Goal: Find specific page/section: Find specific page/section

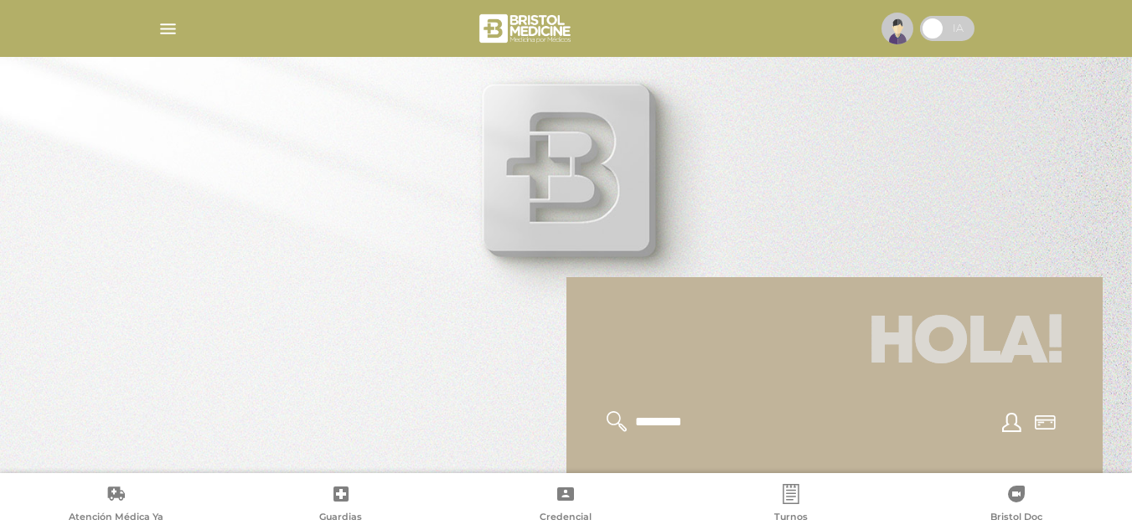
click at [168, 31] on img "button" at bounding box center [168, 28] width 21 height 21
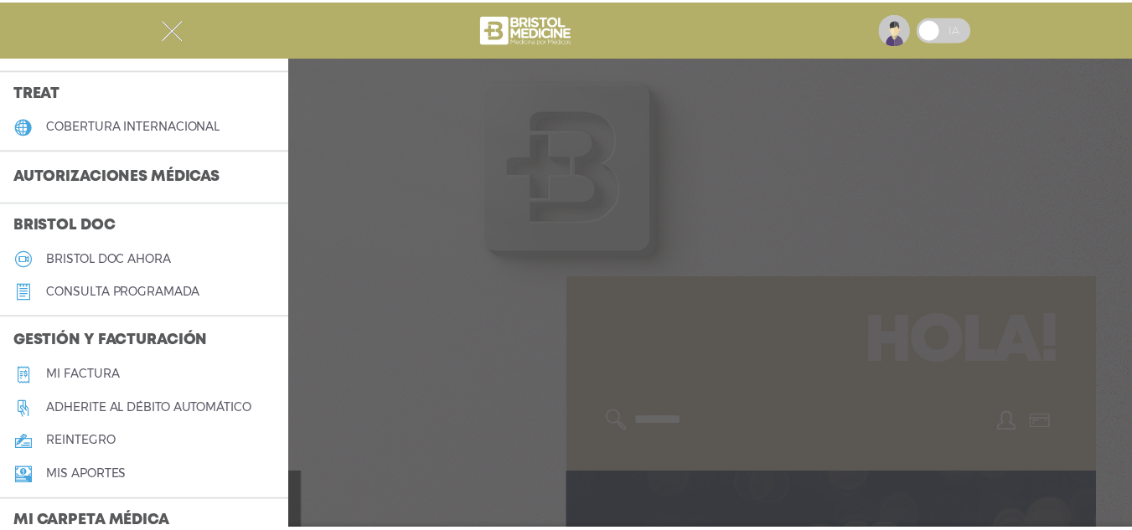
scroll to position [338, 0]
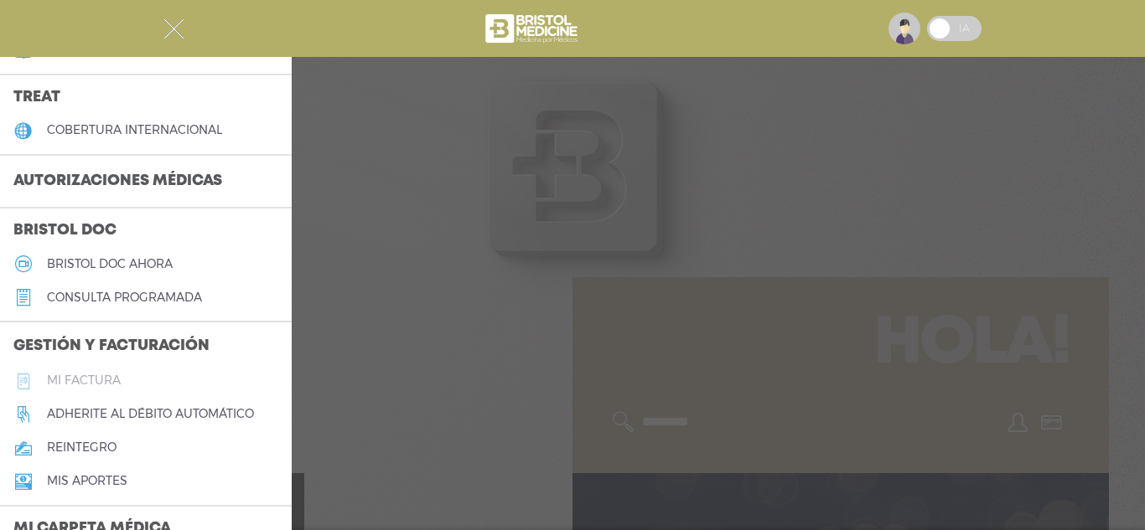
click at [65, 374] on h5 "Mi factura" at bounding box center [84, 381] width 74 height 14
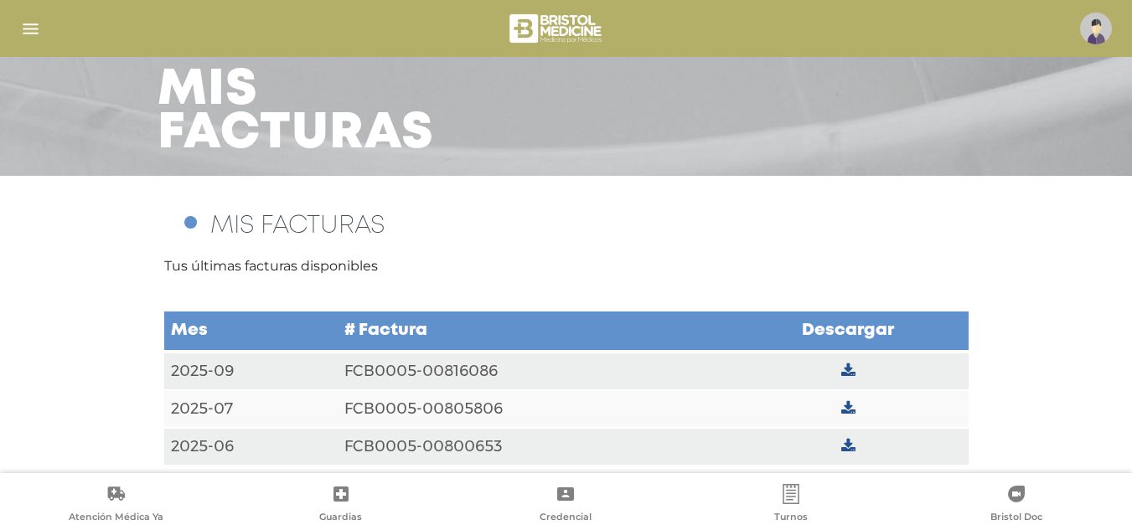
scroll to position [96, 0]
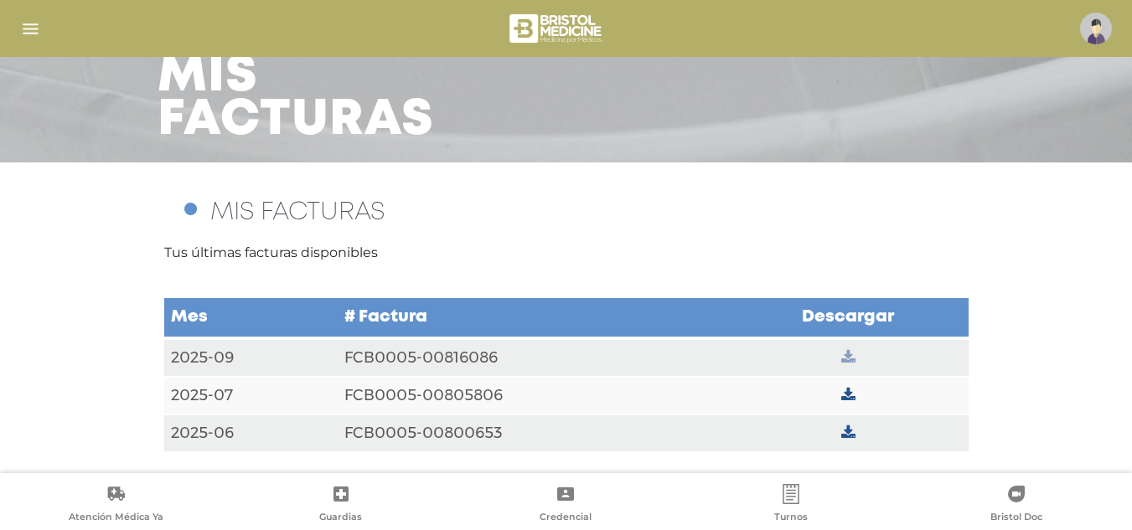
click at [849, 354] on icon at bounding box center [848, 357] width 14 height 15
